Goal: Task Accomplishment & Management: Complete application form

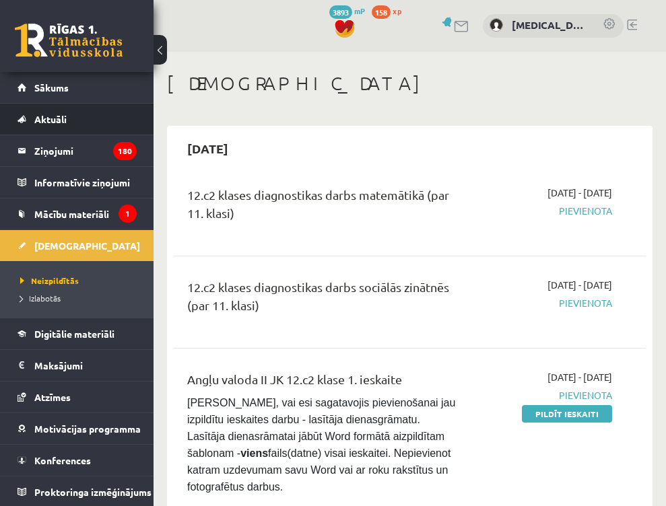
scroll to position [269, 0]
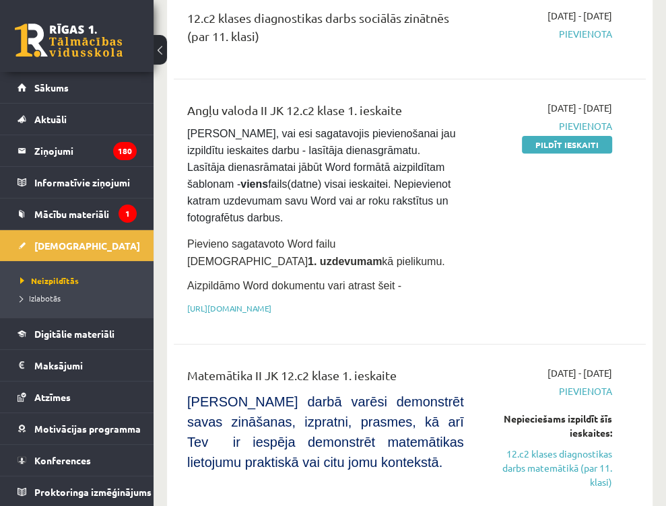
click at [442, 191] on pre "[PERSON_NAME], vai esi sagatavojis pievienošanai jau izpildītu ieskaites darbu …" at bounding box center [325, 176] width 277 height 101
drag, startPoint x: 568, startPoint y: 162, endPoint x: 568, endPoint y: 155, distance: 7.4
click at [568, 158] on div "[DATE] - [DATE] [GEOGRAPHIC_DATA] Pildīt ieskaiti" at bounding box center [548, 212] width 148 height 222
click at [568, 150] on link "Pildīt ieskaiti" at bounding box center [567, 145] width 90 height 18
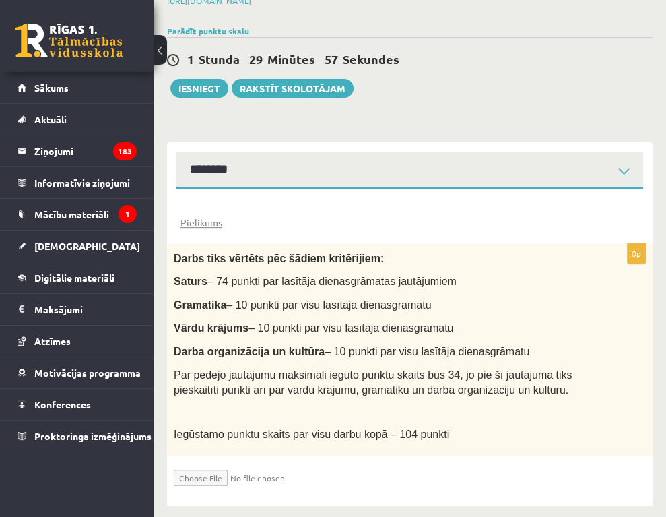
scroll to position [282, 0]
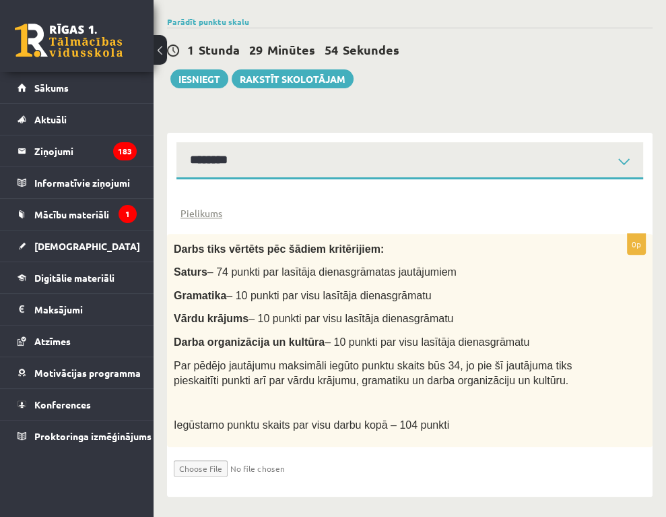
click at [0, 0] on link "1. uzdevums" at bounding box center [0, 0] width 0 height 0
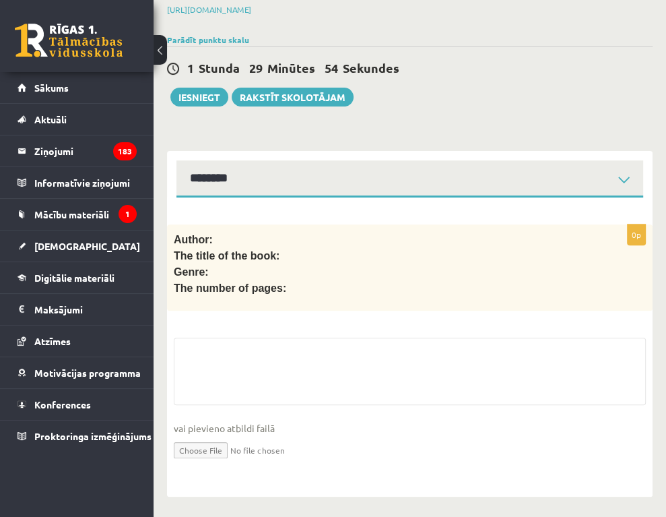
click at [0, 0] on link "2. uzdevums" at bounding box center [0, 0] width 0 height 0
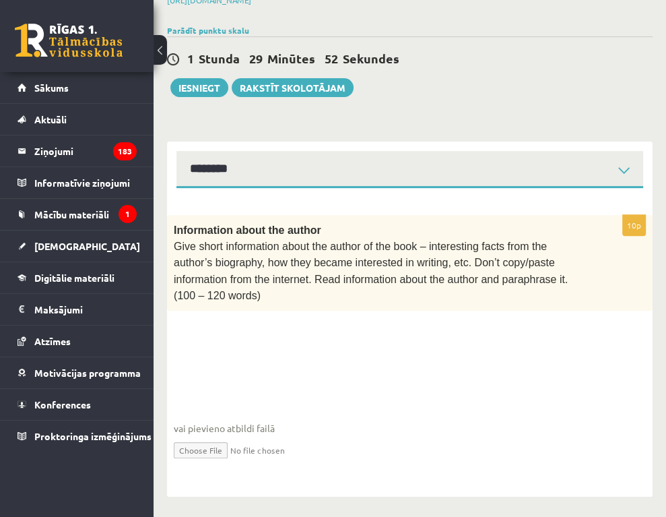
click at [0, 0] on link "3. uzdevums" at bounding box center [0, 0] width 0 height 0
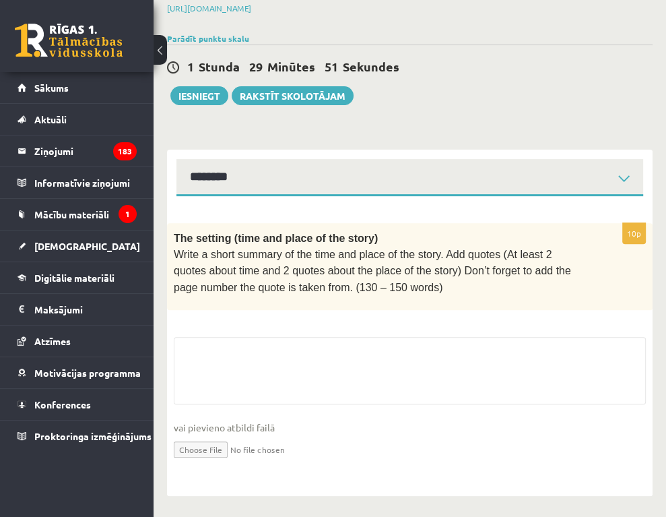
click at [0, 0] on link "4. uzdevums" at bounding box center [0, 0] width 0 height 0
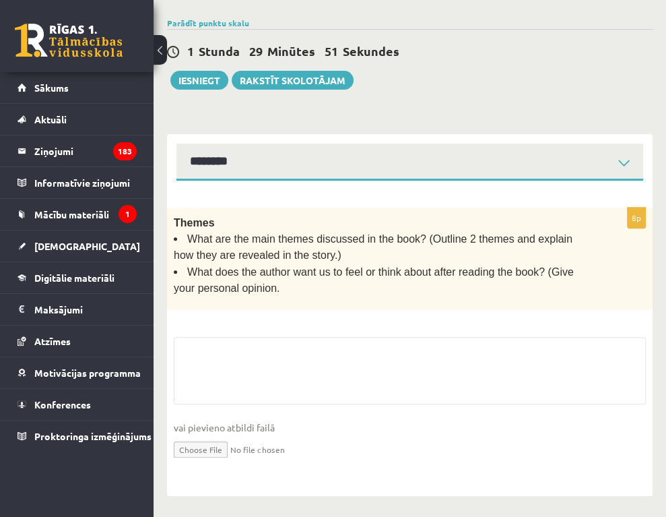
click at [0, 0] on link "5. uzdevums" at bounding box center [0, 0] width 0 height 0
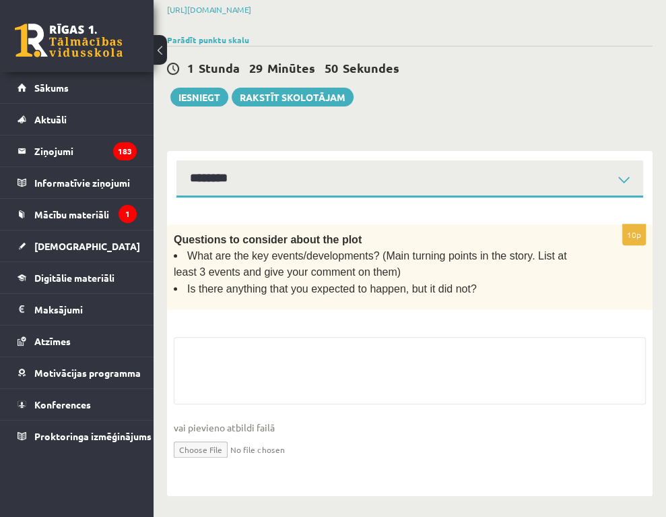
click at [0, 0] on link "6. uzdevums" at bounding box center [0, 0] width 0 height 0
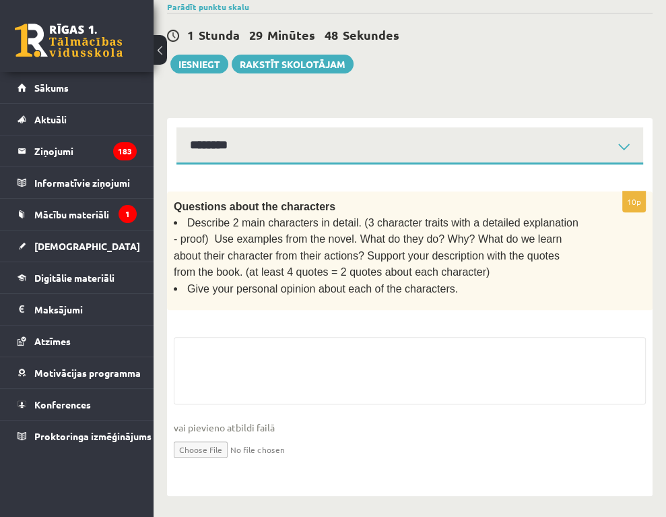
click at [0, 0] on link "7. uzdevums" at bounding box center [0, 0] width 0 height 0
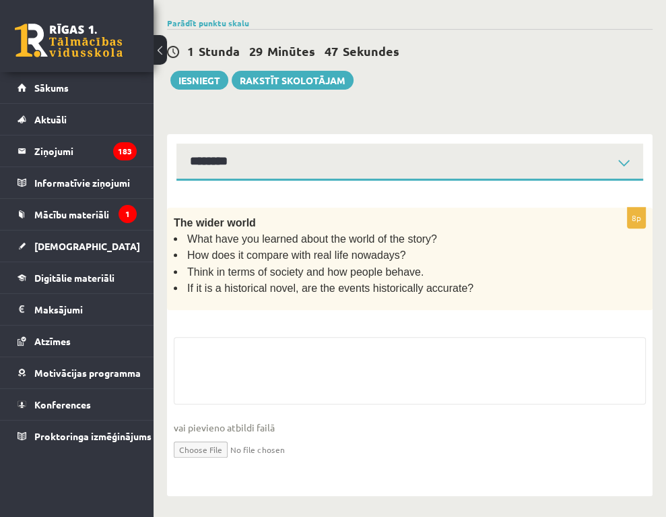
click at [0, 0] on link "9. uzdevums" at bounding box center [0, 0] width 0 height 0
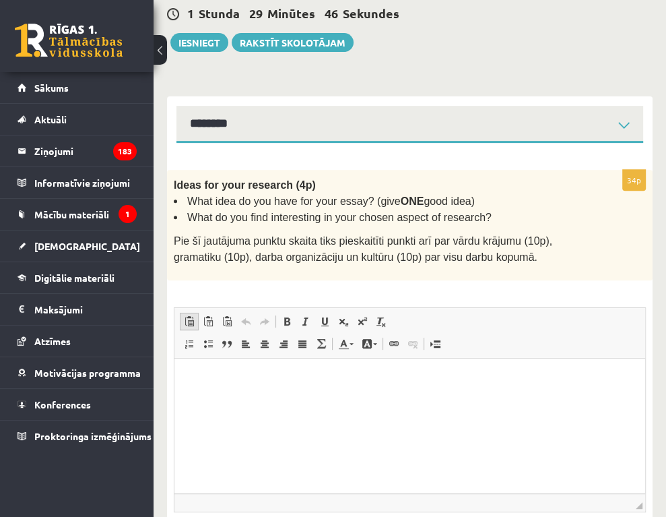
scroll to position [0, 0]
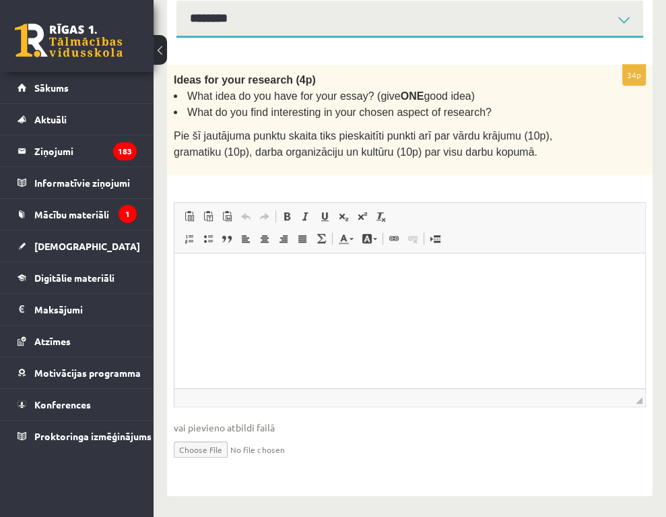
click at [0, 0] on link "9. uzdevums" at bounding box center [0, 0] width 0 height 0
click at [0, 0] on link "8. uzdevums" at bounding box center [0, 0] width 0 height 0
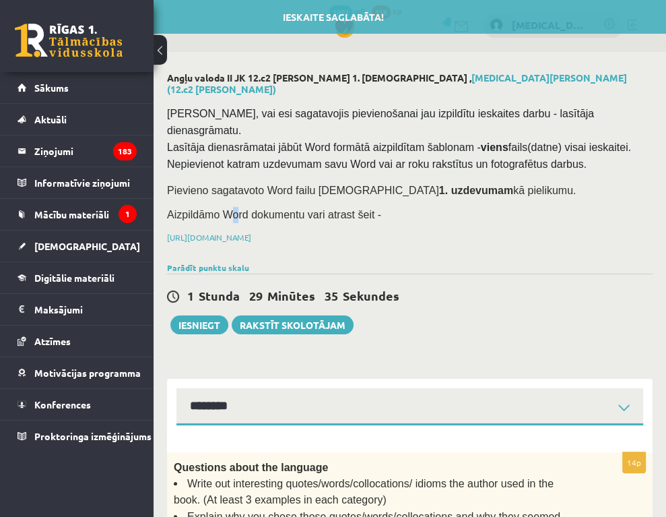
drag, startPoint x: 288, startPoint y: 215, endPoint x: 295, endPoint y: 214, distance: 6.8
click at [295, 214] on div "[PERSON_NAME], vai esi sagatavojis pievienošanai jau izpildītu ieskaites darbu …" at bounding box center [410, 178] width 486 height 159
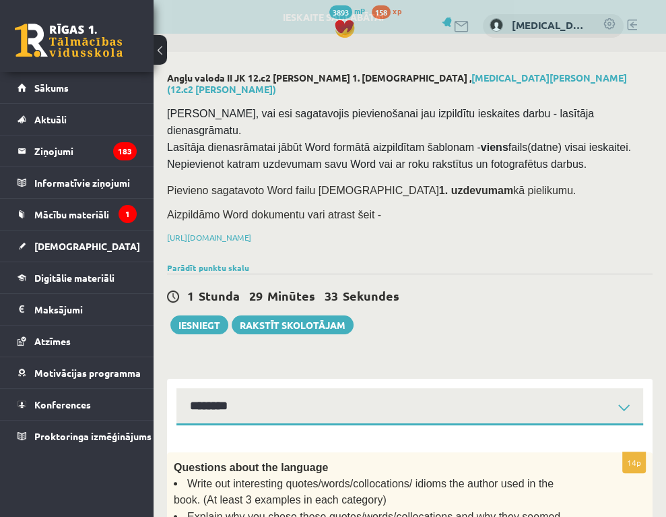
click at [381, 218] on span "Aizpildāmo Word dokumentu vari atrast šeit -" at bounding box center [274, 214] width 214 height 11
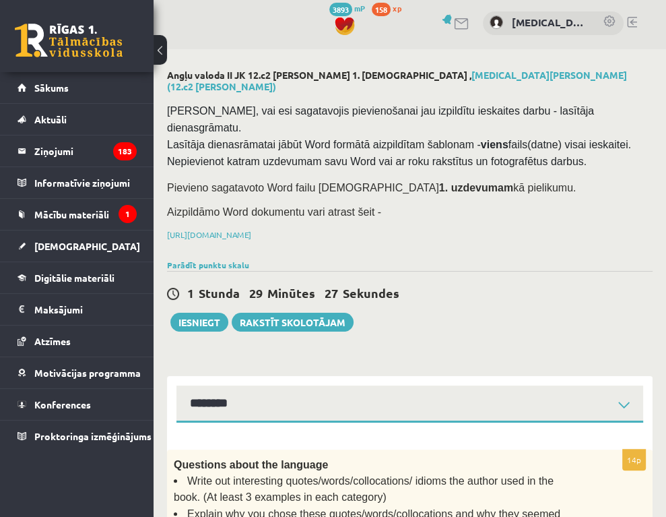
scroll to position [202, 0]
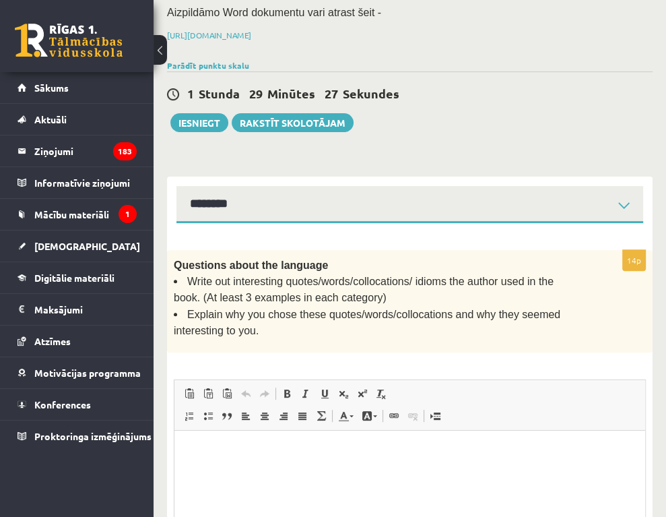
click at [0, 0] on link "1. uzdevums" at bounding box center [0, 0] width 0 height 0
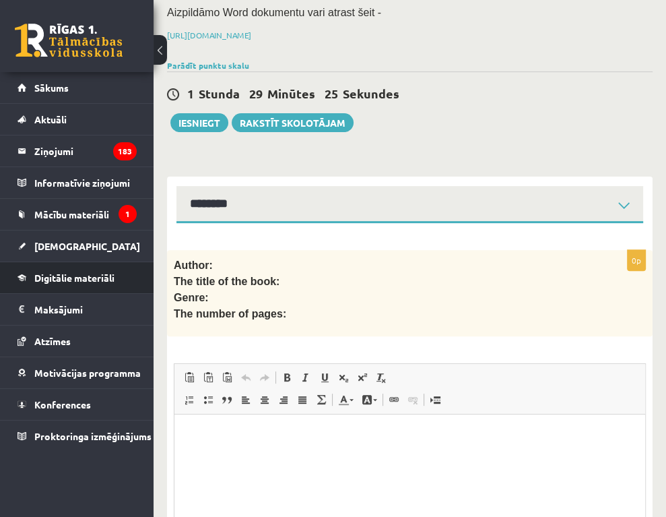
scroll to position [0, 0]
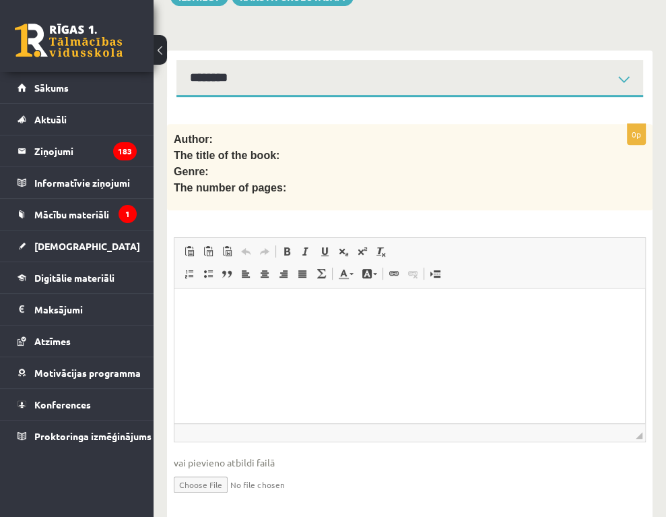
click at [0, 0] on link "9. uzdevums" at bounding box center [0, 0] width 0 height 0
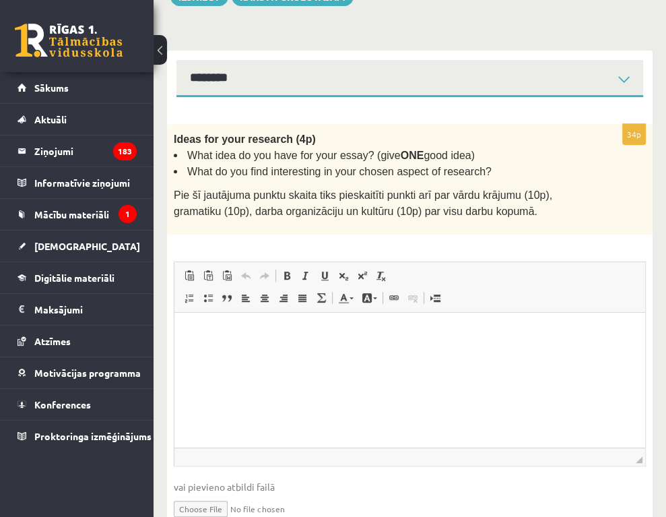
click at [0, 0] on link "7. uzdevums" at bounding box center [0, 0] width 0 height 0
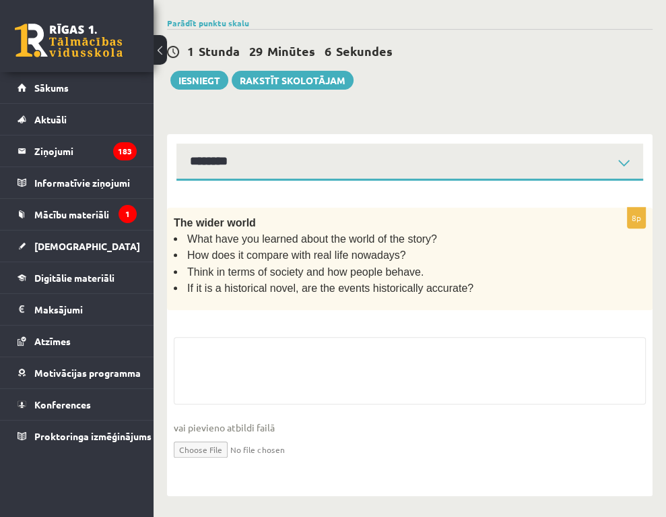
click at [0, 0] on link "8. uzdevums" at bounding box center [0, 0] width 0 height 0
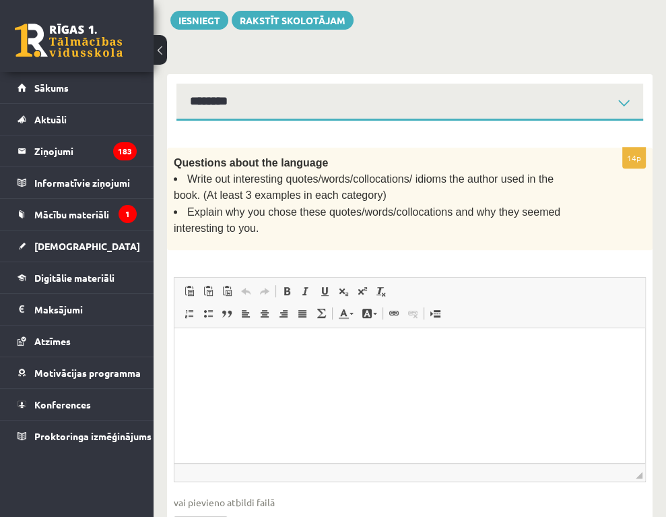
scroll to position [356, 0]
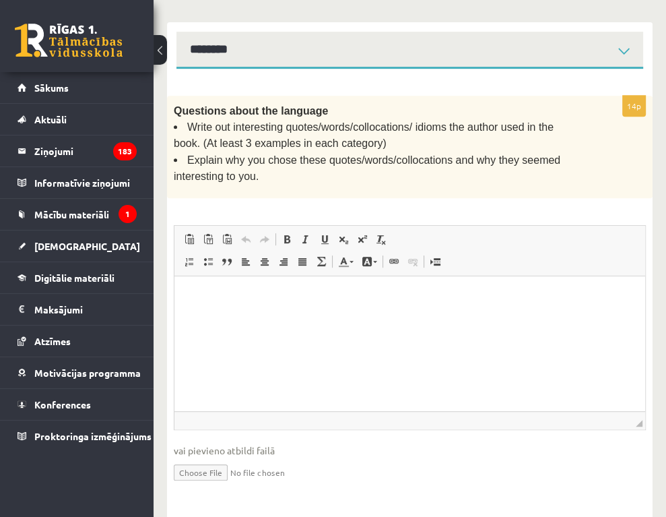
click at [356, 457] on input "file" at bounding box center [410, 471] width 472 height 28
type input "**********"
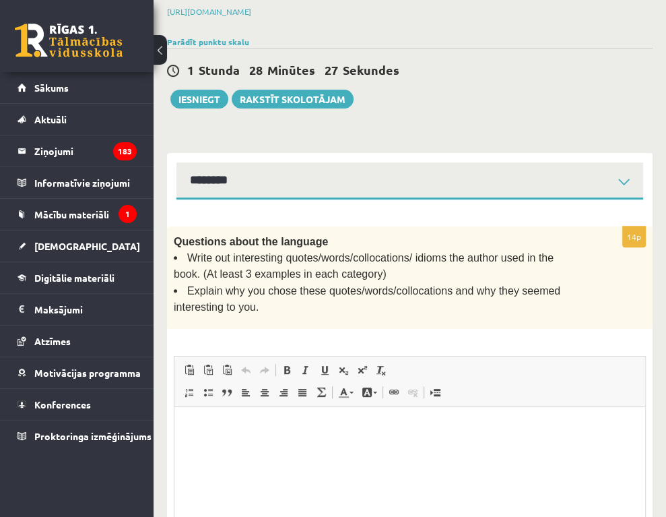
scroll to position [168, 0]
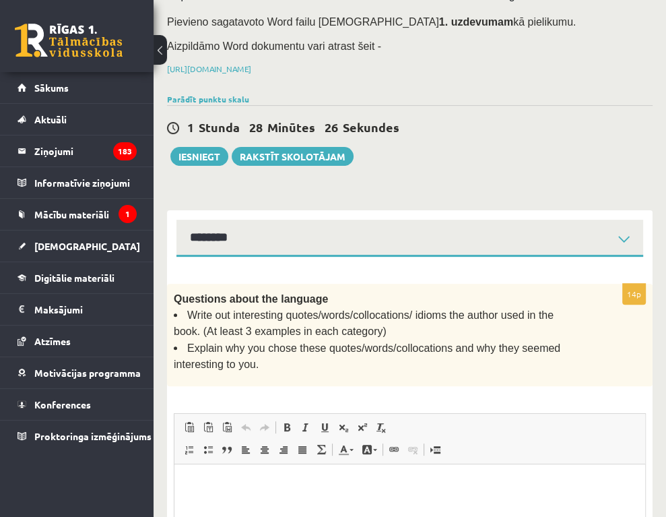
click at [0, 0] on link "1. uzdevums" at bounding box center [0, 0] width 0 height 0
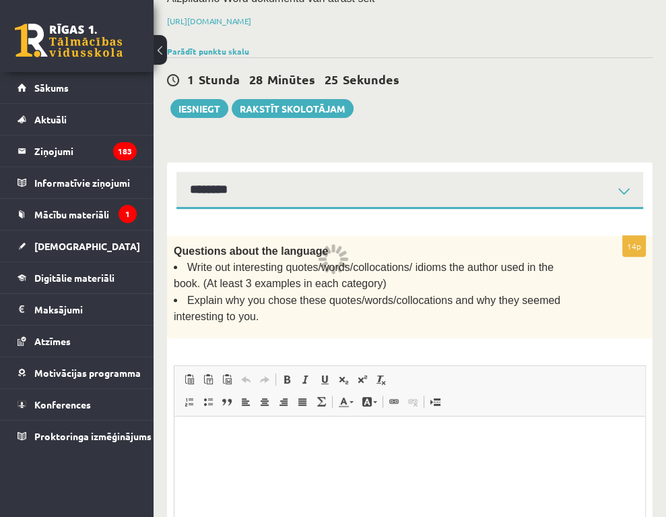
scroll to position [283, 0]
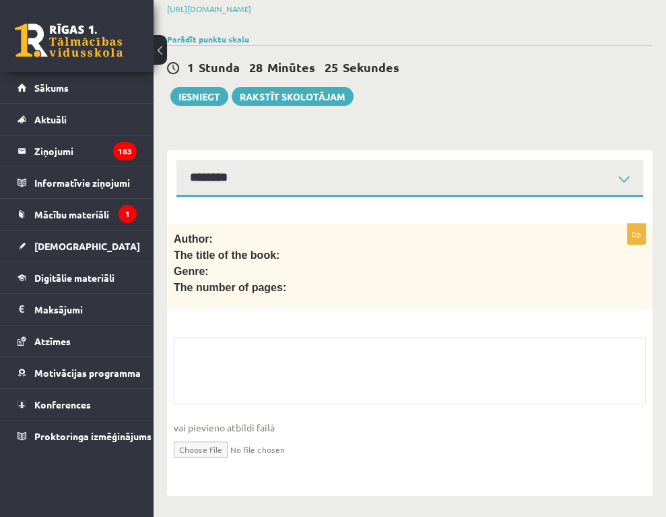
click at [360, 434] on input "file" at bounding box center [410, 448] width 472 height 28
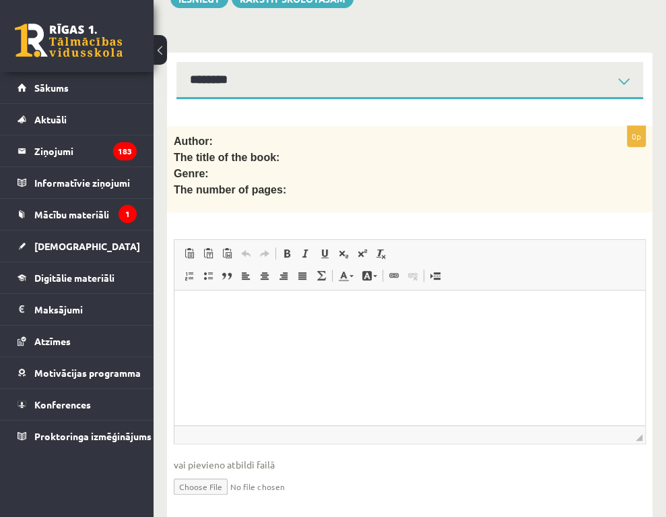
scroll to position [328, 0]
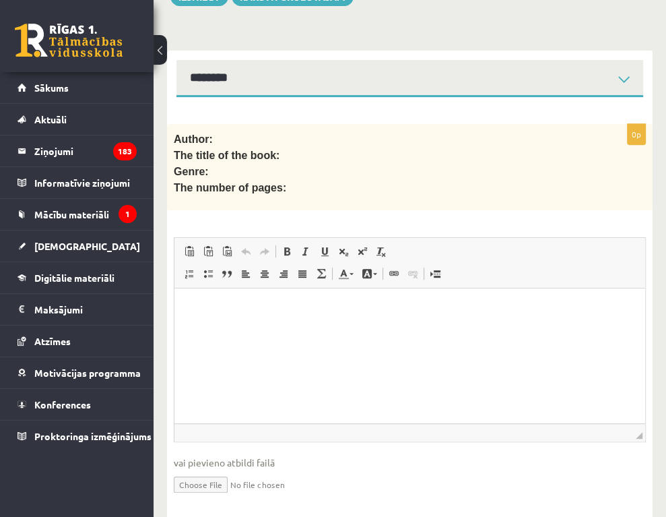
type input "**********"
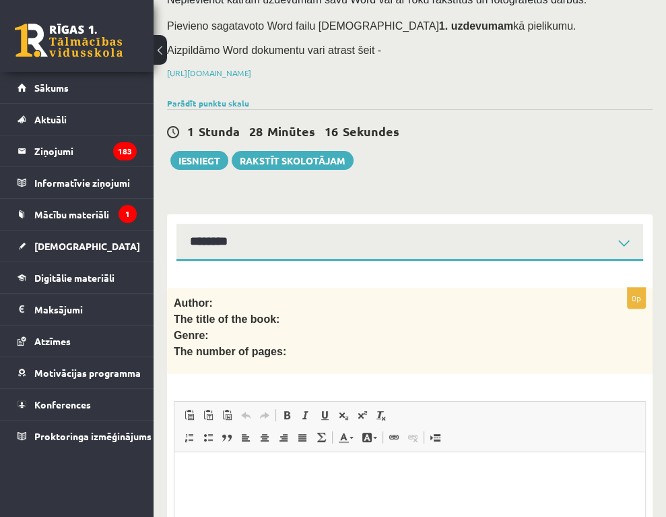
scroll to position [126, 0]
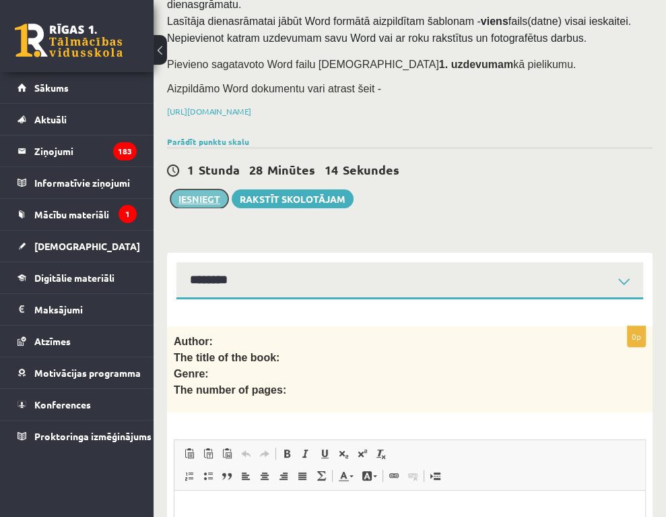
click at [228, 208] on button "Iesniegt" at bounding box center [199, 198] width 58 height 19
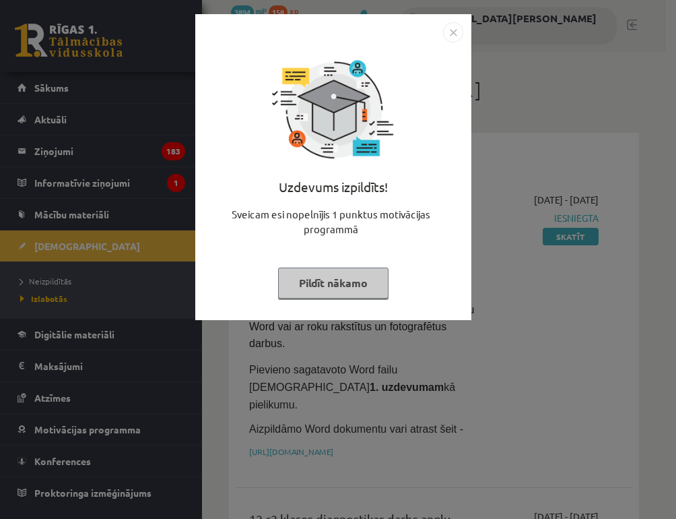
click at [448, 41] on img "Close" at bounding box center [453, 32] width 20 height 20
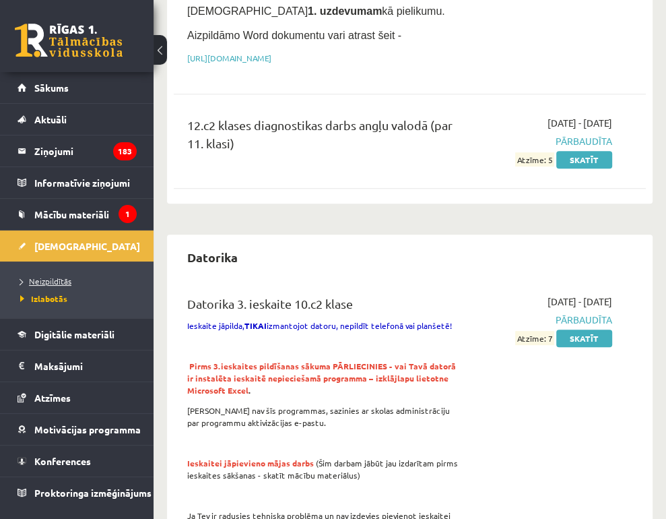
scroll to position [269, 0]
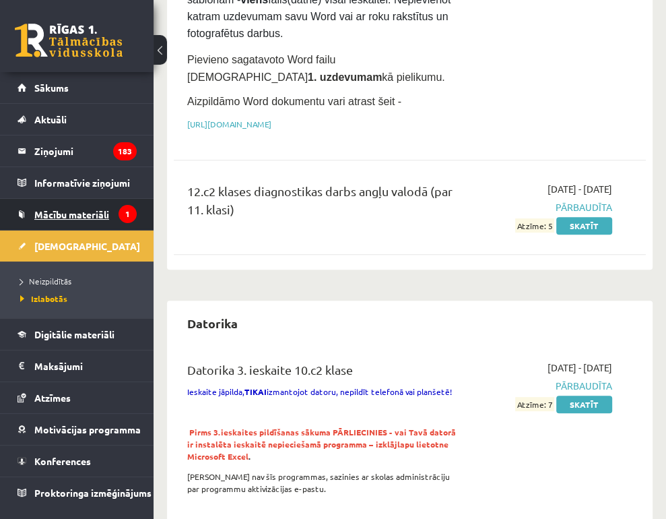
click at [54, 222] on link "Mācību materiāli" at bounding box center [77, 214] width 119 height 31
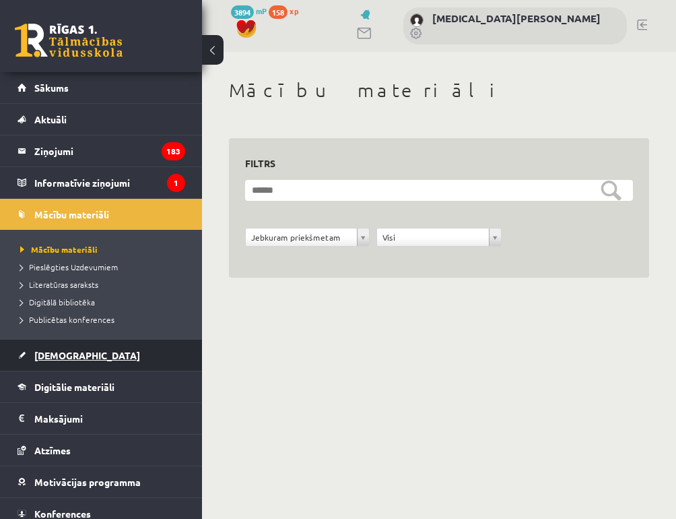
click at [59, 359] on span "[DEMOGRAPHIC_DATA]" at bounding box center [87, 355] width 106 height 12
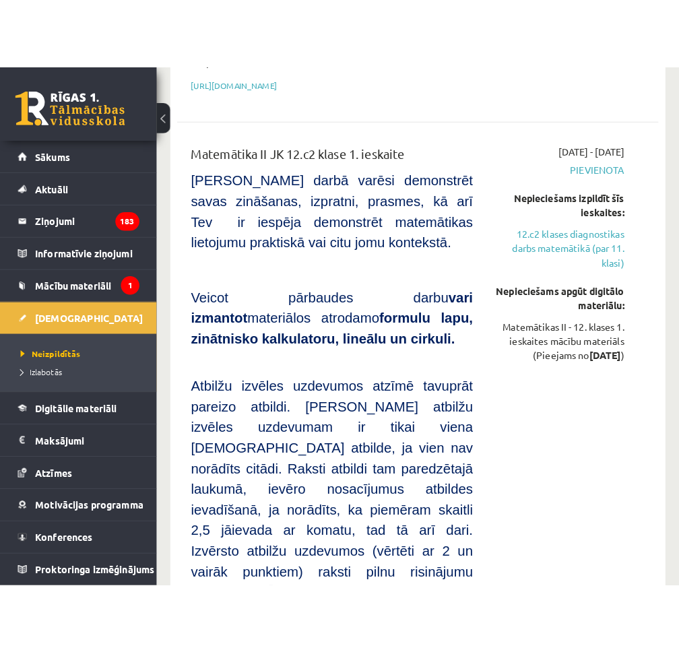
scroll to position [673, 0]
